Goal: Check status

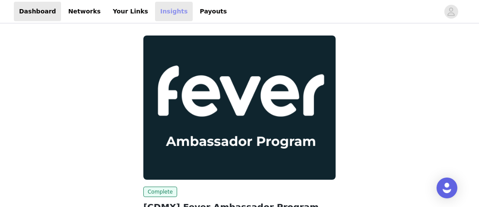
click at [155, 14] on link "Insights" at bounding box center [174, 11] width 38 height 19
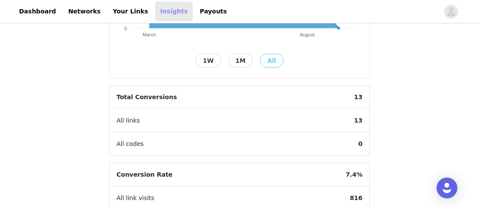
scroll to position [126, 0]
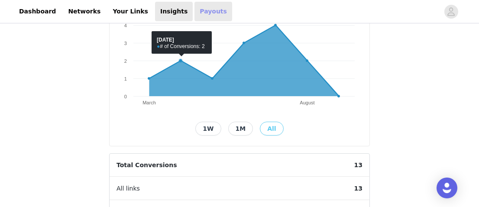
click at [194, 11] on link "Payouts" at bounding box center [213, 11] width 38 height 19
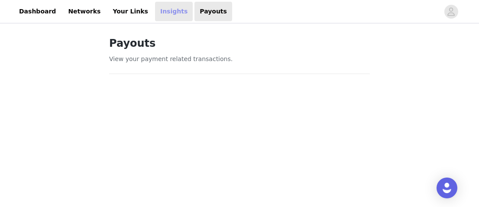
click at [155, 10] on link "Insights" at bounding box center [174, 11] width 38 height 19
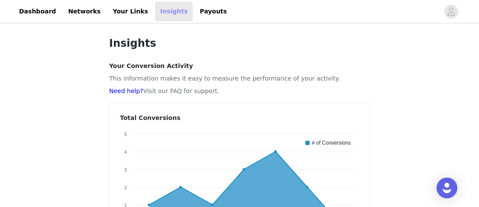
scroll to position [0, 0]
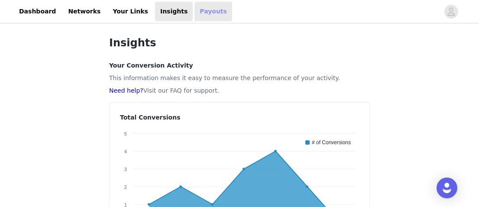
click at [194, 14] on link "Payouts" at bounding box center [213, 11] width 38 height 19
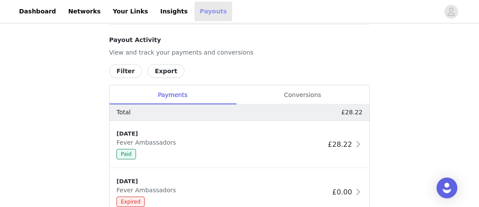
scroll to position [136, 0]
click at [308, 93] on div "Conversions" at bounding box center [302, 94] width 134 height 19
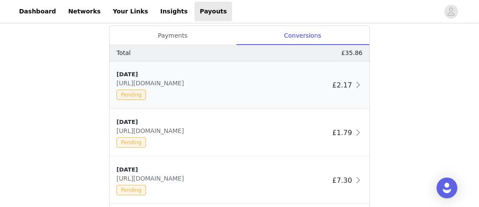
scroll to position [362, 0]
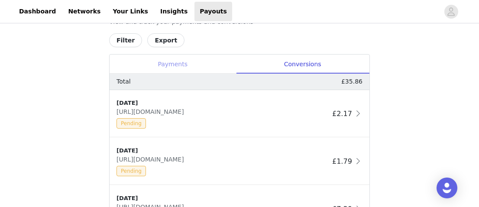
click at [165, 67] on div "Payments" at bounding box center [172, 64] width 126 height 19
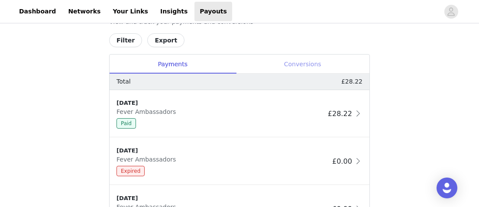
click at [304, 70] on div "Conversions" at bounding box center [302, 64] width 134 height 19
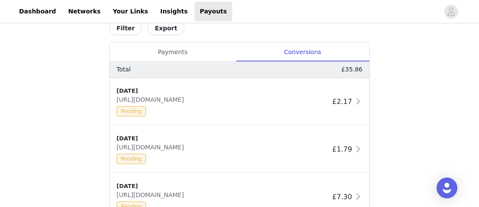
scroll to position [373, 0]
click at [183, 55] on div "Payments" at bounding box center [172, 52] width 126 height 19
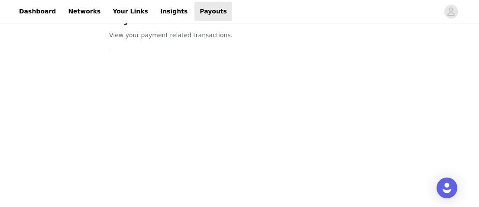
scroll to position [0, 0]
